Goal: Task Accomplishment & Management: Complete application form

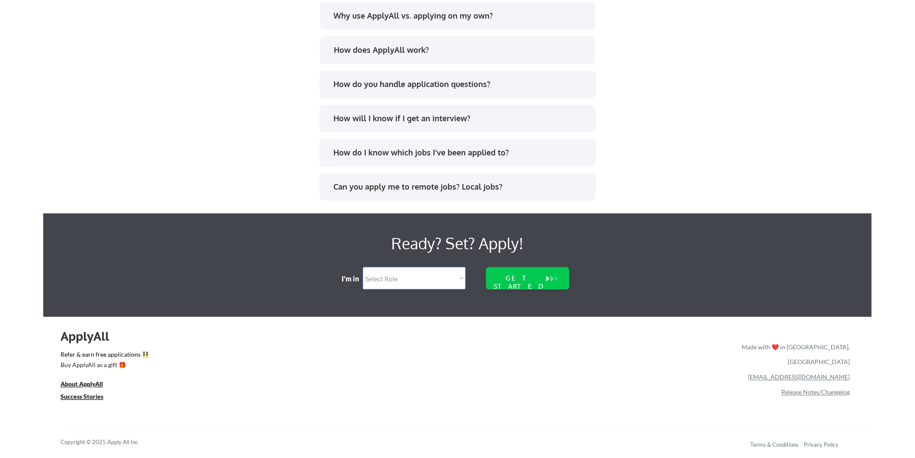
scroll to position [1704, 0]
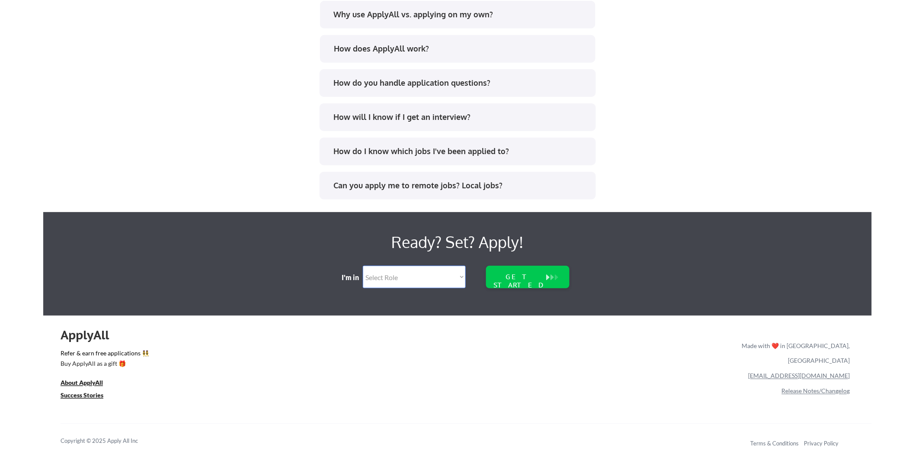
click at [408, 278] on select "Select Role Software Engineering Product Management Customer Success Sales UI/U…" at bounding box center [414, 277] width 103 height 22
select select ""sales""
click at [363, 266] on select "Select Role Software Engineering Product Management Customer Success Sales UI/U…" at bounding box center [414, 277] width 103 height 22
select select ""sales""
click at [552, 278] on button at bounding box center [556, 277] width 9 height 10
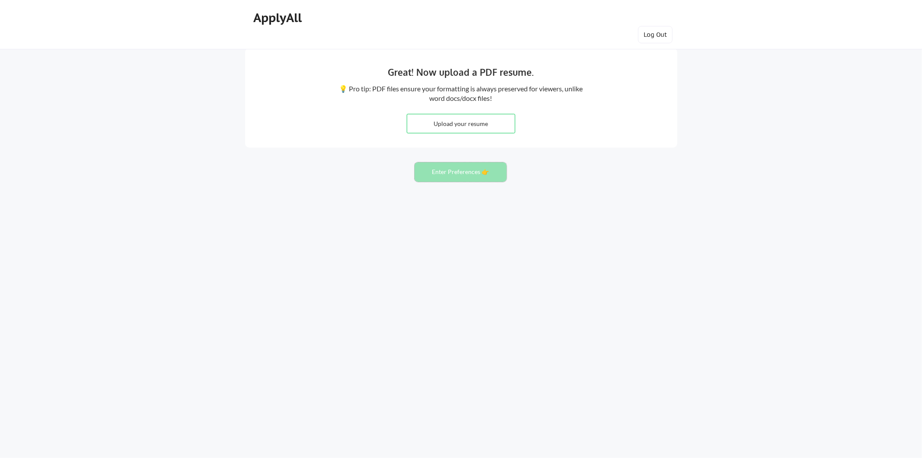
click at [431, 178] on button "Enter Preferences 👉" at bounding box center [461, 171] width 92 height 19
click at [435, 176] on button "Enter Preferences 👉" at bounding box center [461, 171] width 92 height 19
drag, startPoint x: 435, startPoint y: 176, endPoint x: 464, endPoint y: 150, distance: 39.5
click at [435, 175] on button "Enter Preferences 👉" at bounding box center [461, 171] width 92 height 19
click at [456, 119] on input "file" at bounding box center [461, 123] width 108 height 19
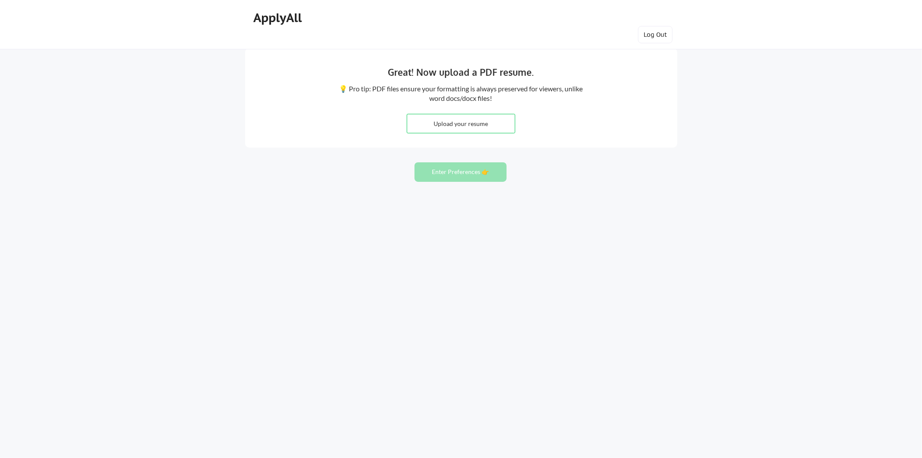
type input "C:\fakepath\ChatGPT Image 18. kol 2025. 11_50_59.png"
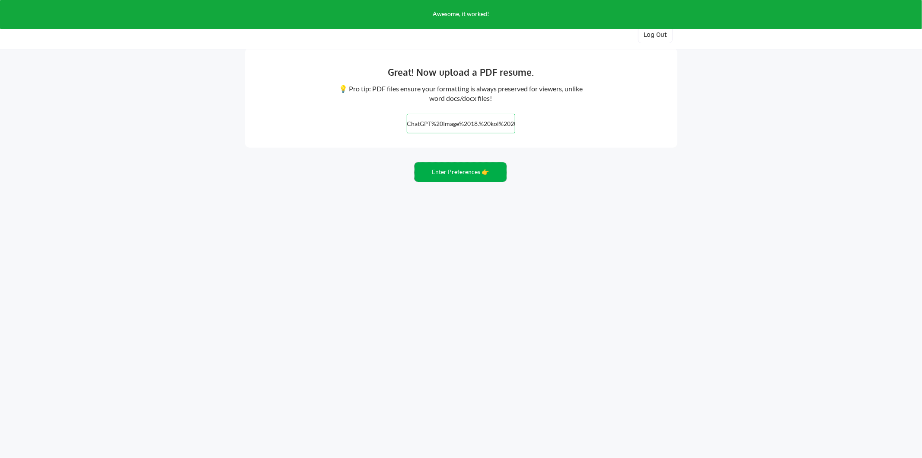
click at [460, 179] on button "Enter Preferences 👉" at bounding box center [461, 171] width 92 height 19
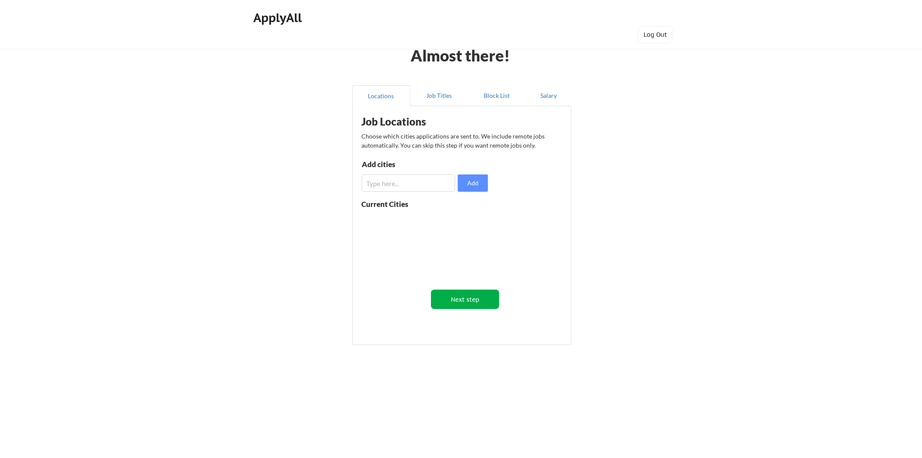
click at [481, 301] on button "Next step" at bounding box center [465, 298] width 69 height 19
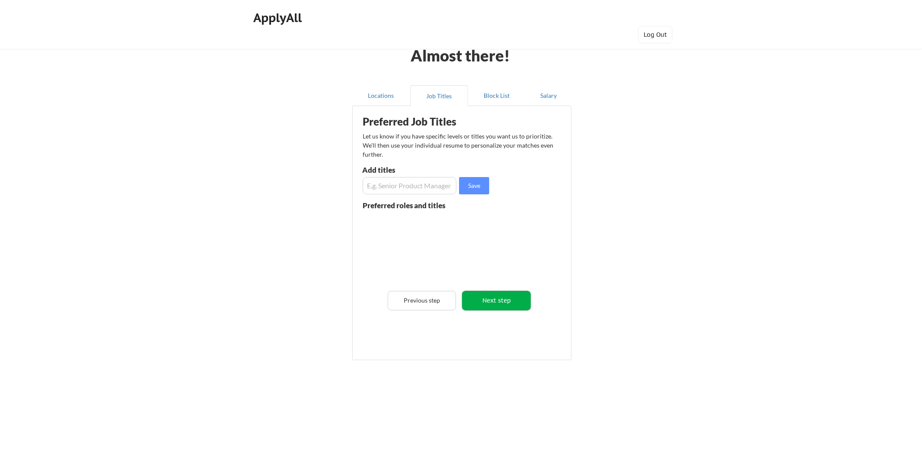
click at [499, 297] on button "Next step" at bounding box center [496, 300] width 69 height 19
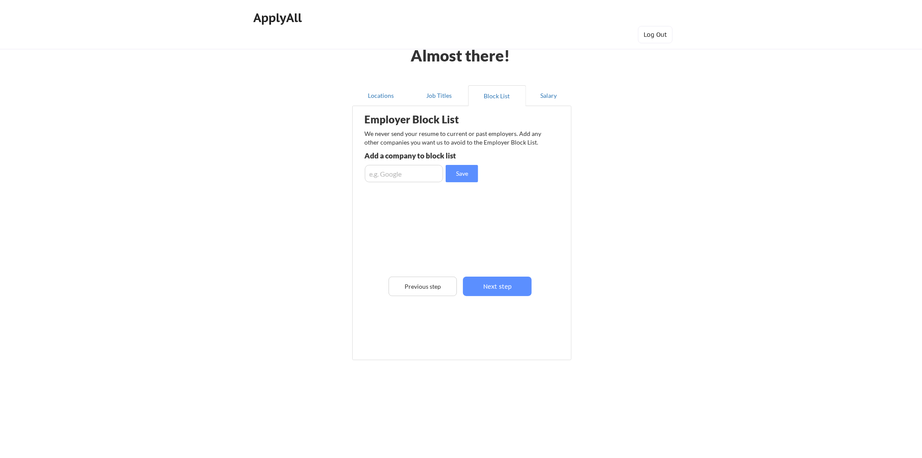
click at [507, 296] on div "Employer Block List We never send your resume to current or past employers. Add…" at bounding box center [462, 220] width 210 height 224
click at [508, 280] on button "Next step" at bounding box center [497, 285] width 69 height 19
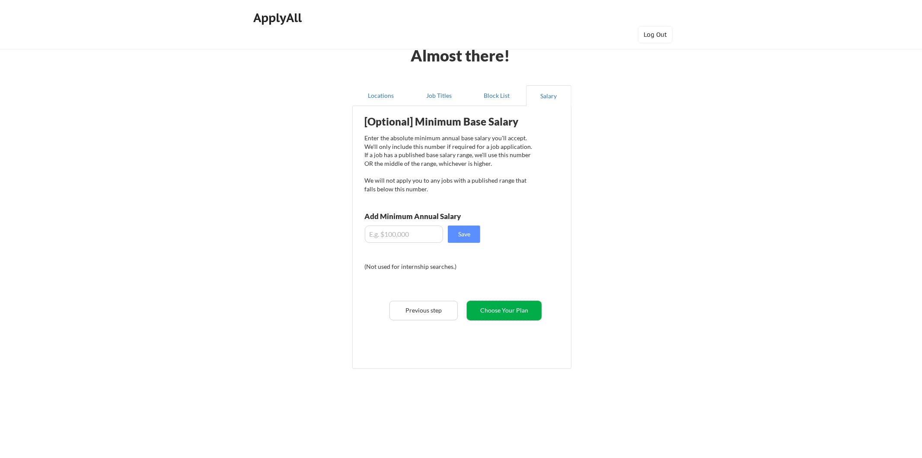
click at [502, 301] on button "Choose Your Plan" at bounding box center [504, 310] width 75 height 19
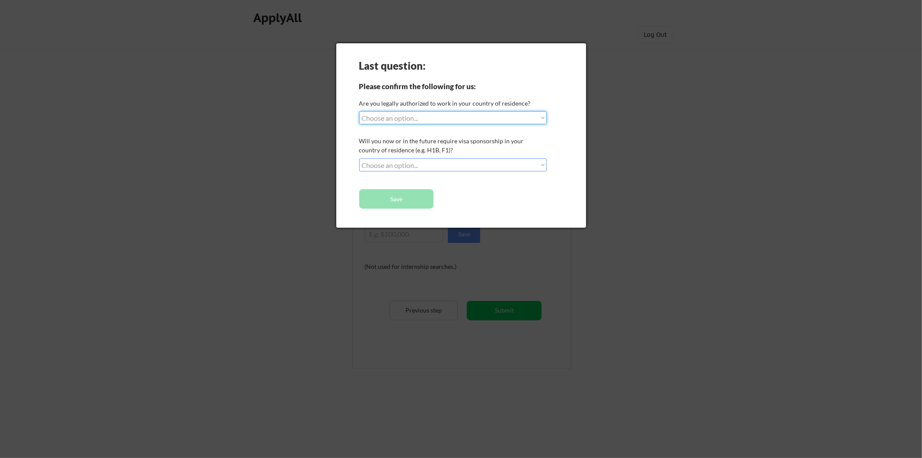
click at [411, 111] on select "Choose an option... Yes, I am a US Citizen Yes, I am a Canadian Citizen Yes, I …" at bounding box center [453, 117] width 188 height 13
select select ""yes__i_am_a_us_green_card_holder""
click at [359, 111] on select "Choose an option... Yes, I am a US Citizen Yes, I am a Canadian Citizen Yes, I …" at bounding box center [453, 117] width 188 height 13
click at [400, 163] on select "Choose an option... No, I will not need sponsorship Yes, I will need sponsorship" at bounding box center [453, 164] width 188 height 13
select select ""yes__i_will_need_sponsorship""
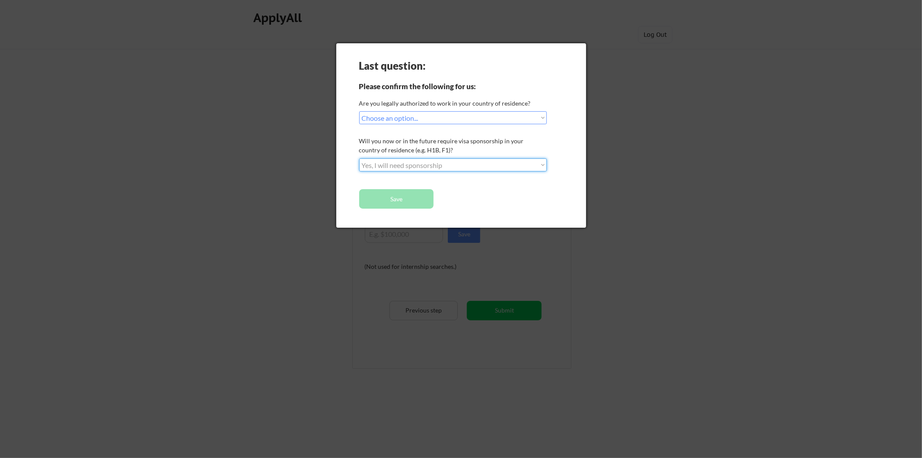
click at [359, 158] on select "Choose an option... No, I will not need sponsorship Yes, I will need sponsorship" at bounding box center [453, 164] width 188 height 13
click at [399, 202] on button "Save" at bounding box center [396, 198] width 75 height 19
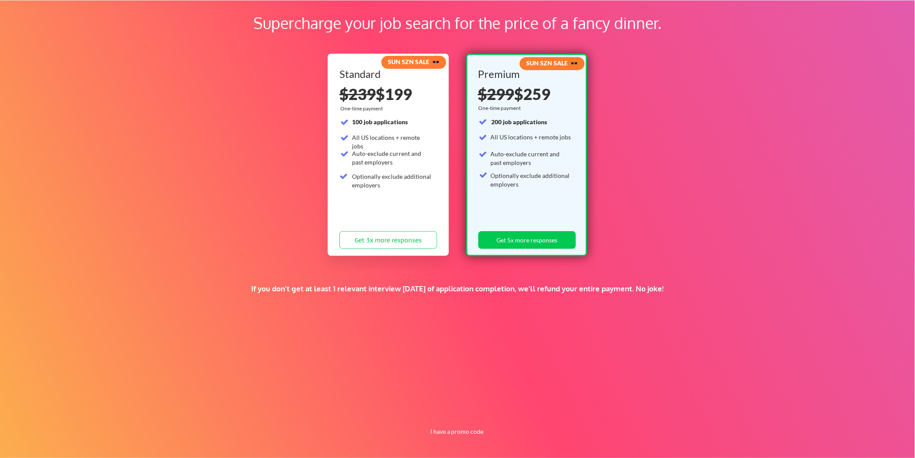
scroll to position [49, 0]
click at [458, 429] on button "I have a promo code" at bounding box center [457, 431] width 64 height 10
click at [422, 405] on input "input" at bounding box center [436, 411] width 80 height 18
click at [503, 414] on button "Submit" at bounding box center [502, 411] width 45 height 18
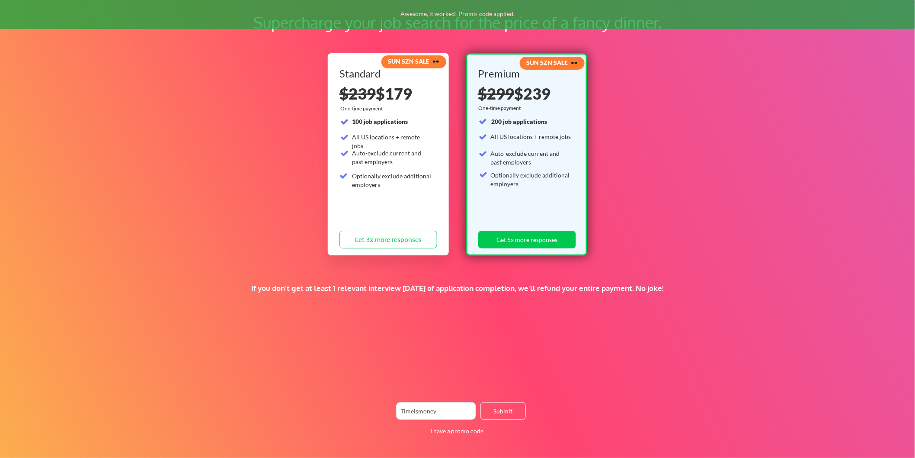
click at [449, 413] on input "input" at bounding box center [436, 411] width 80 height 18
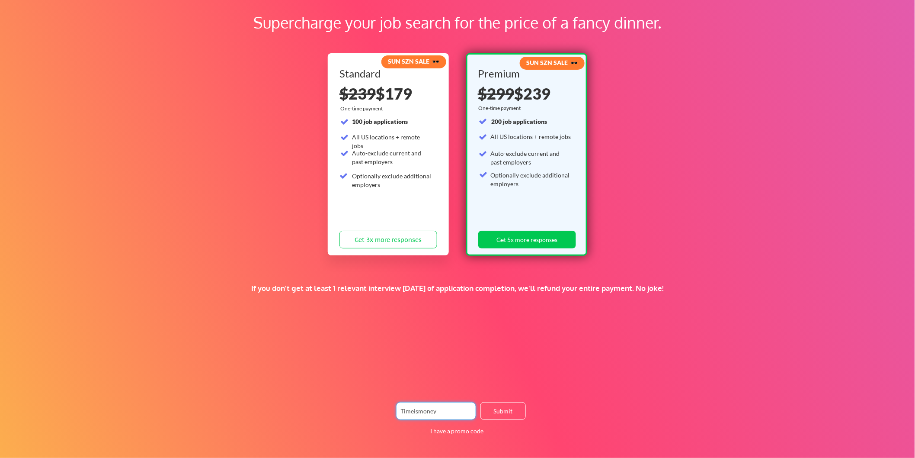
click at [498, 413] on button "Submit" at bounding box center [502, 411] width 45 height 18
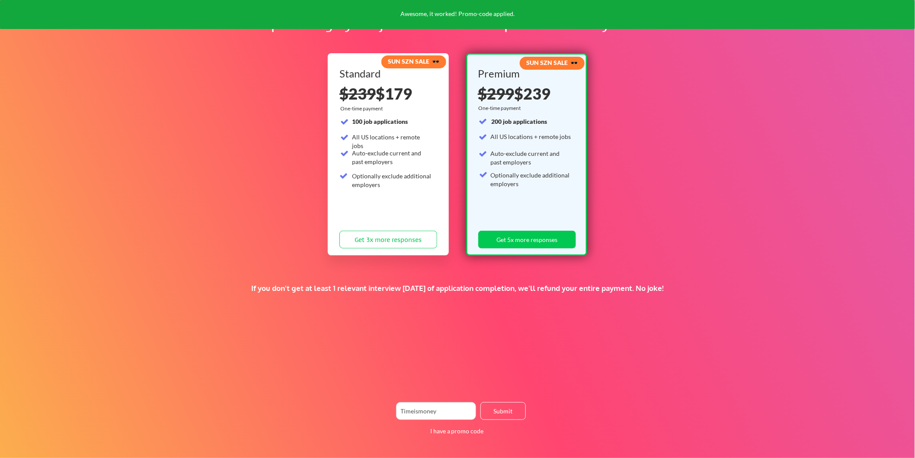
click at [447, 403] on input "input" at bounding box center [436, 411] width 80 height 18
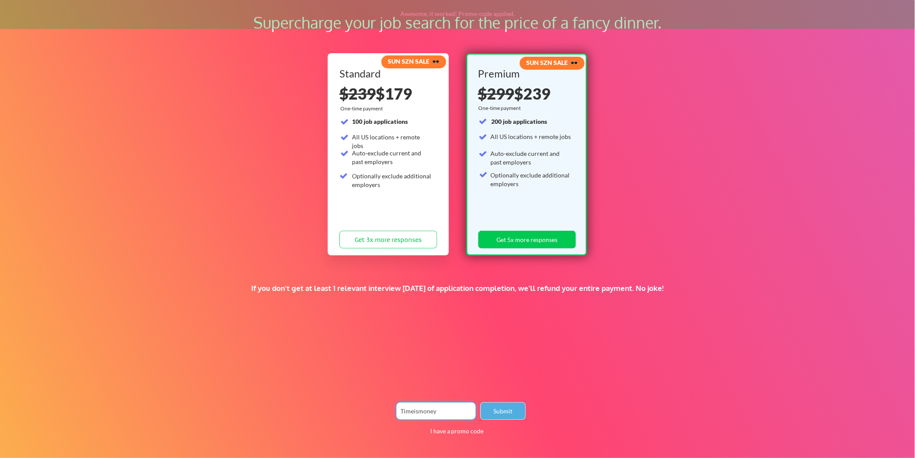
click at [504, 413] on button "Submit" at bounding box center [502, 411] width 45 height 18
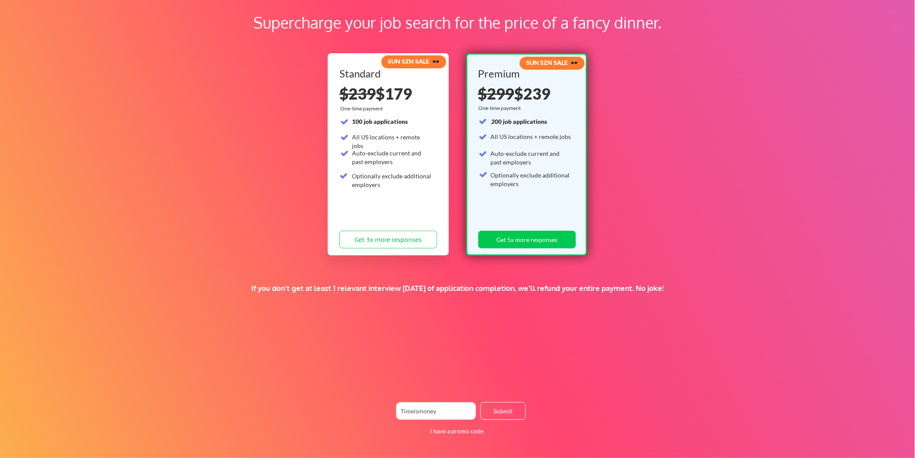
drag, startPoint x: 398, startPoint y: 408, endPoint x: 451, endPoint y: 414, distance: 53.1
click at [399, 408] on input "input" at bounding box center [436, 411] width 80 height 18
type input "Timeismoney"
click at [504, 413] on button "Submit" at bounding box center [502, 411] width 45 height 18
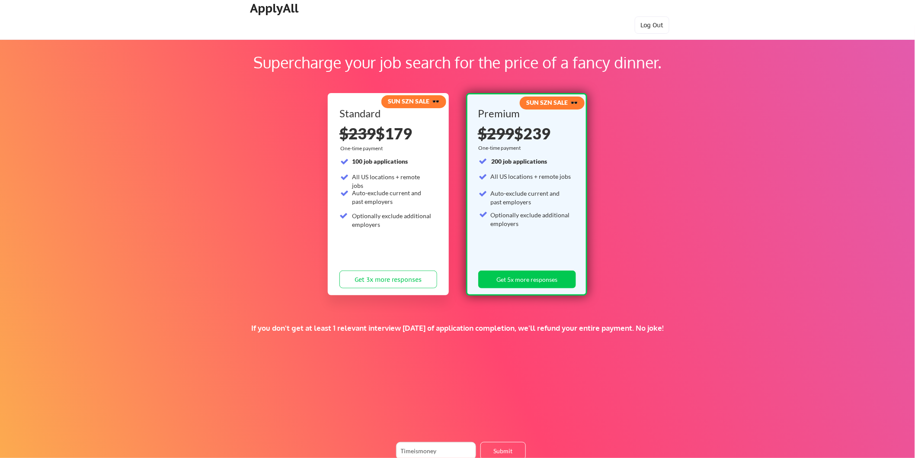
scroll to position [0, 0]
